Goal: Task Accomplishment & Management: Manage account settings

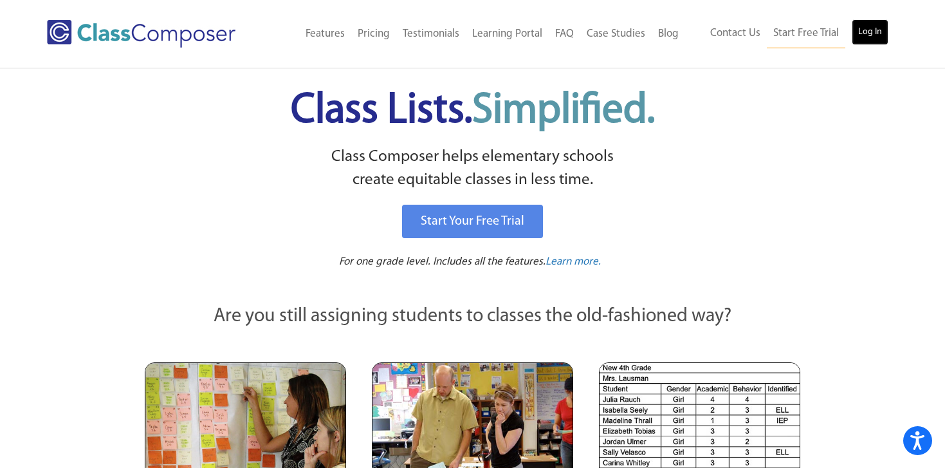
click at [869, 37] on link "Log In" at bounding box center [870, 32] width 37 height 26
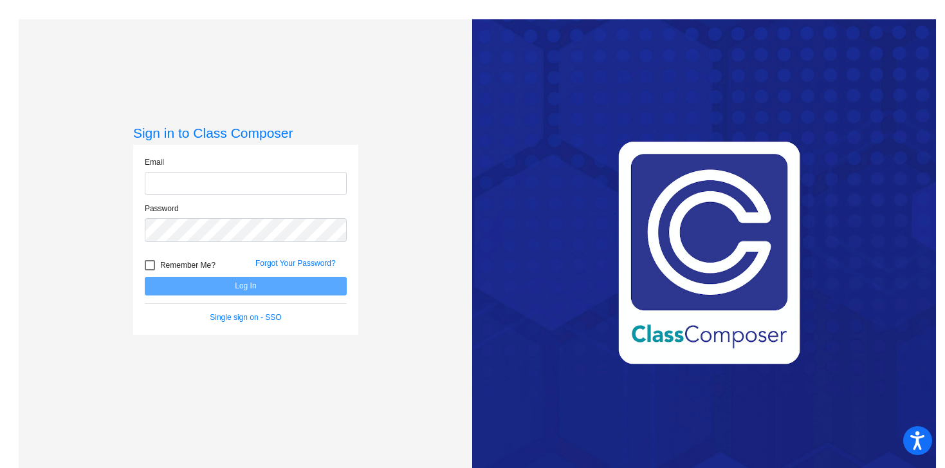
click at [189, 189] on input "email" at bounding box center [246, 184] width 202 height 24
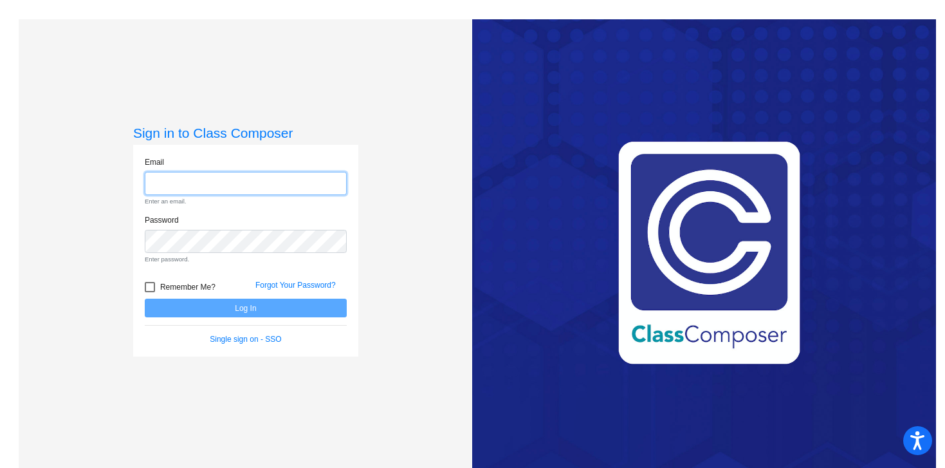
type input "[EMAIL_ADDRESS][DOMAIN_NAME]"
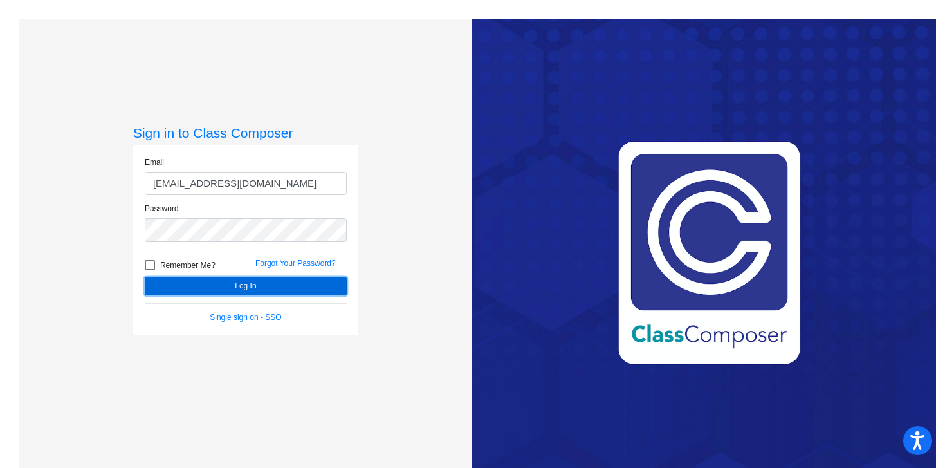
click at [301, 281] on button "Log In" at bounding box center [246, 286] width 202 height 19
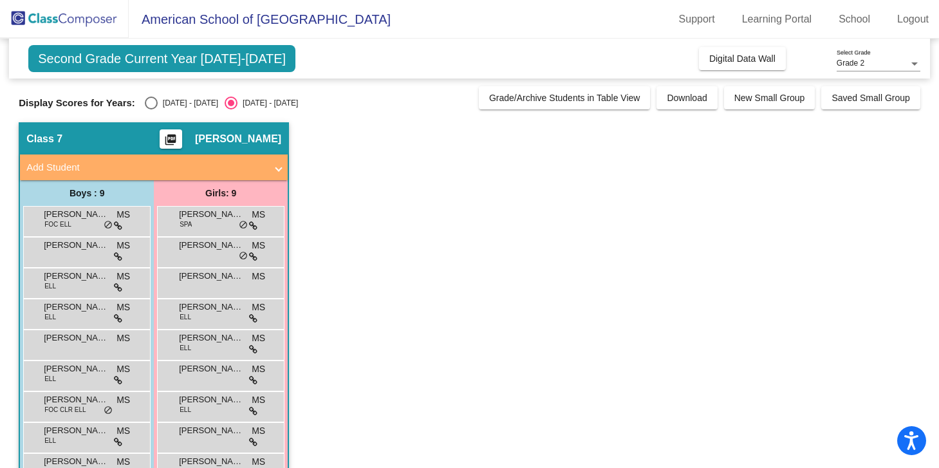
scroll to position [37, 0]
